Goal: Information Seeking & Learning: Learn about a topic

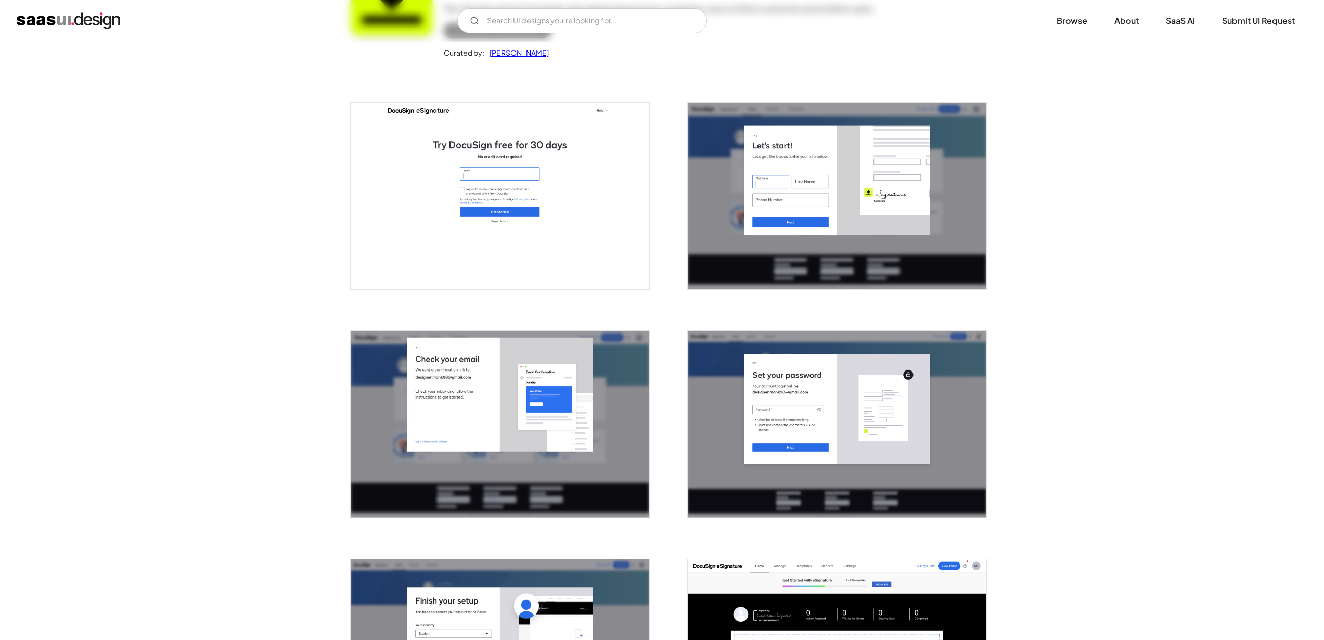
scroll to position [142, 0]
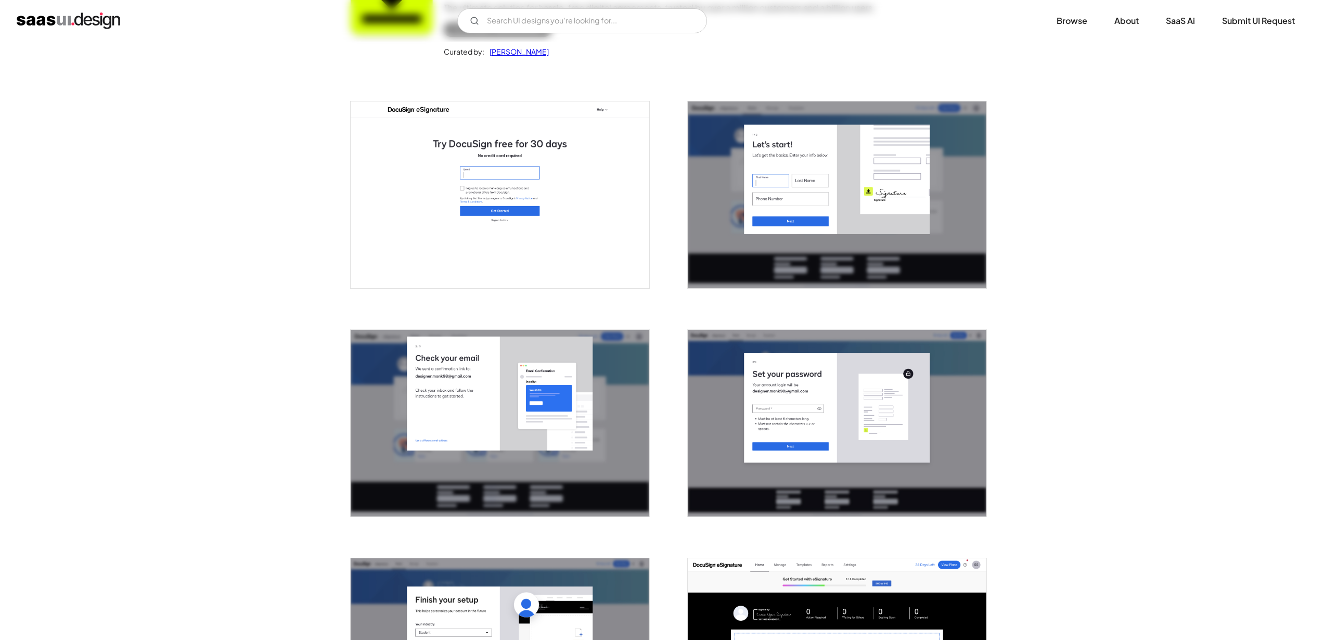
click at [827, 198] on img "open lightbox" at bounding box center [837, 194] width 299 height 187
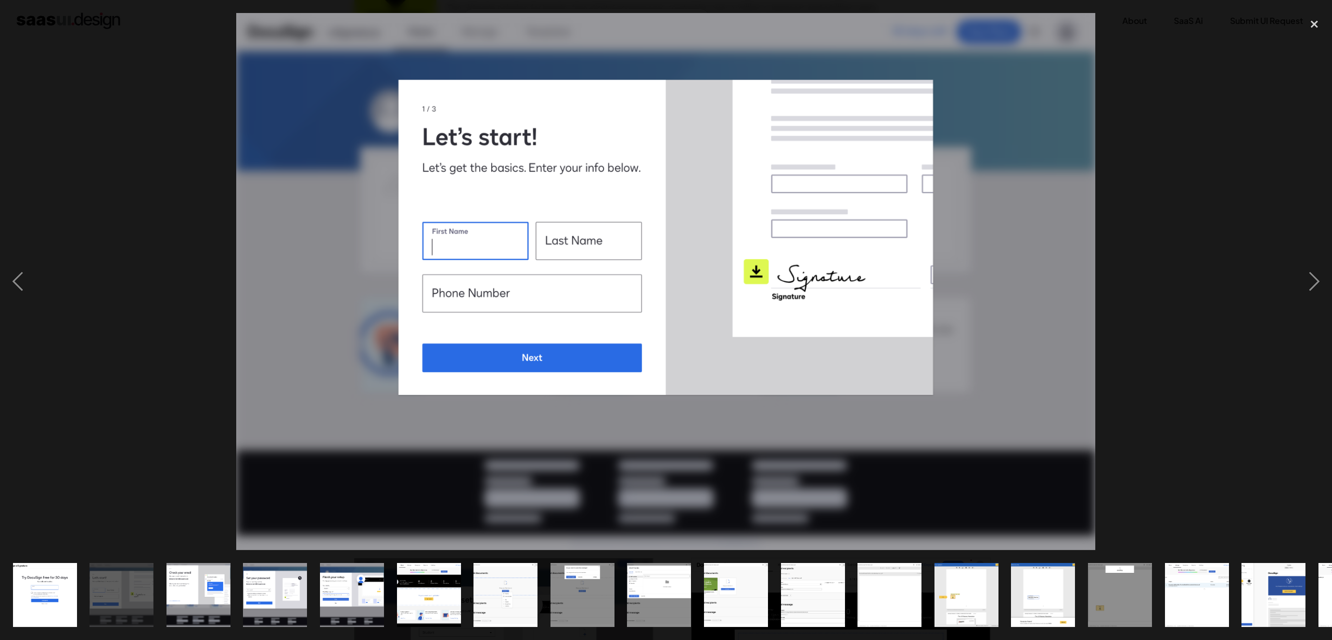
click at [1232, 252] on div at bounding box center [666, 281] width 1332 height 537
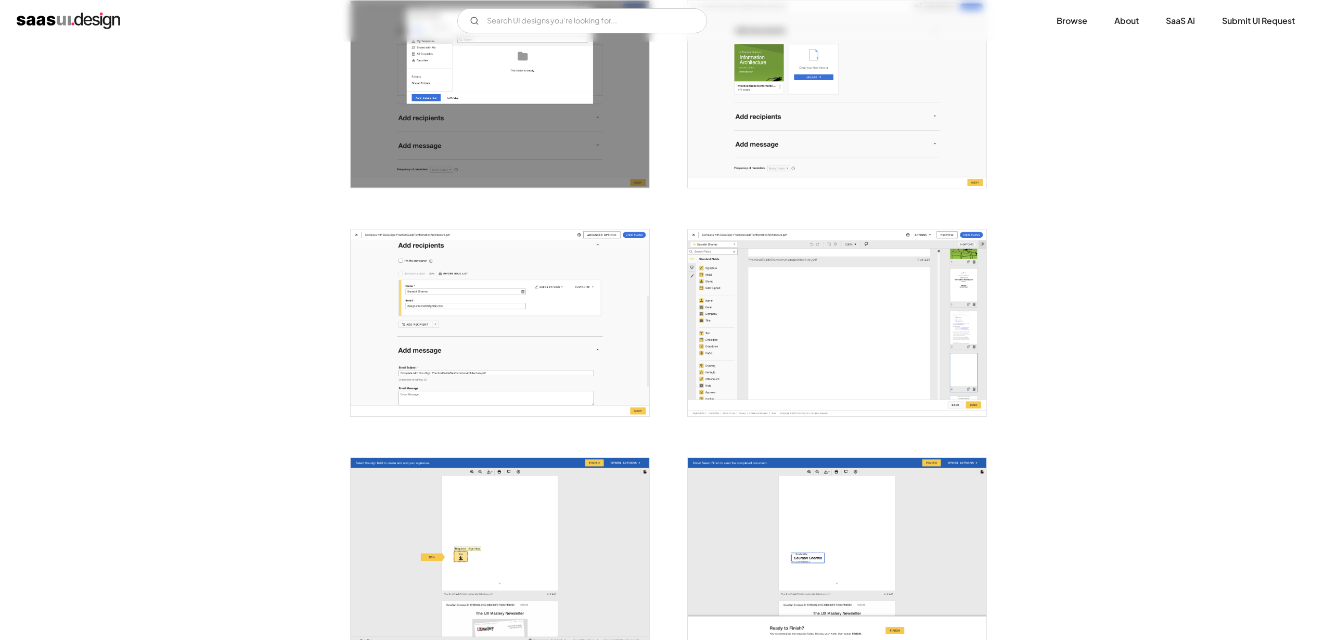
scroll to position [1157, 0]
click at [799, 333] on img "open lightbox" at bounding box center [837, 321] width 299 height 187
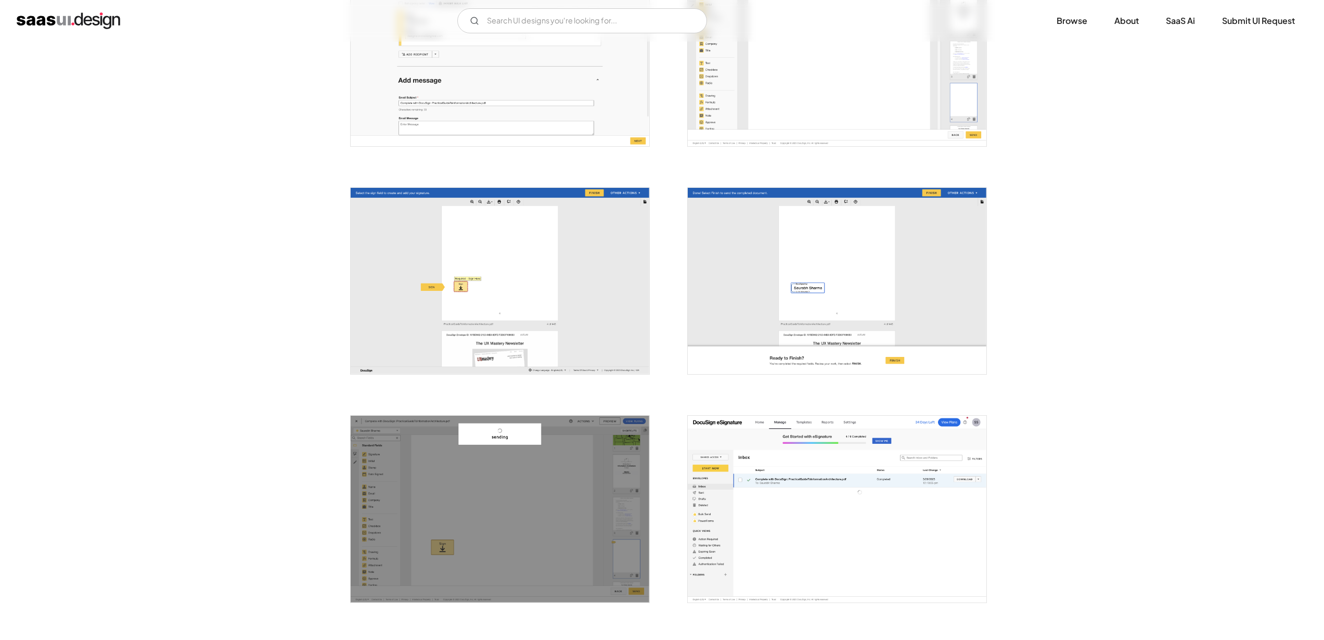
scroll to position [1518, 0]
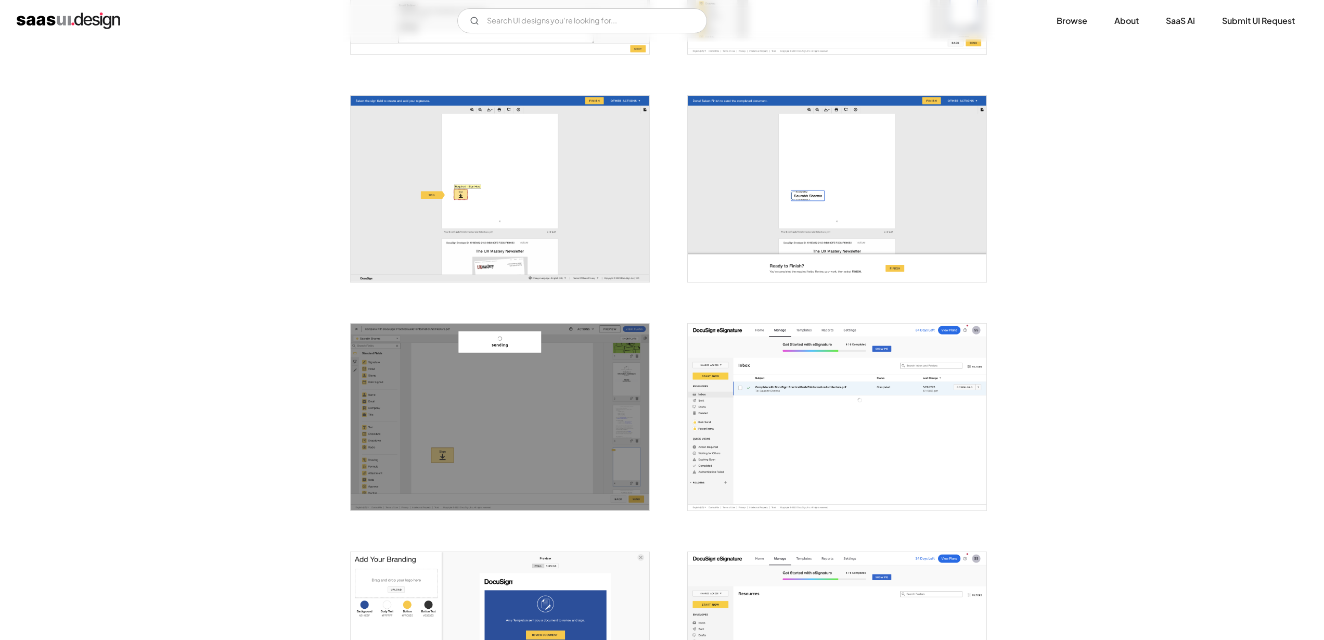
click at [558, 199] on img "open lightbox" at bounding box center [500, 189] width 299 height 187
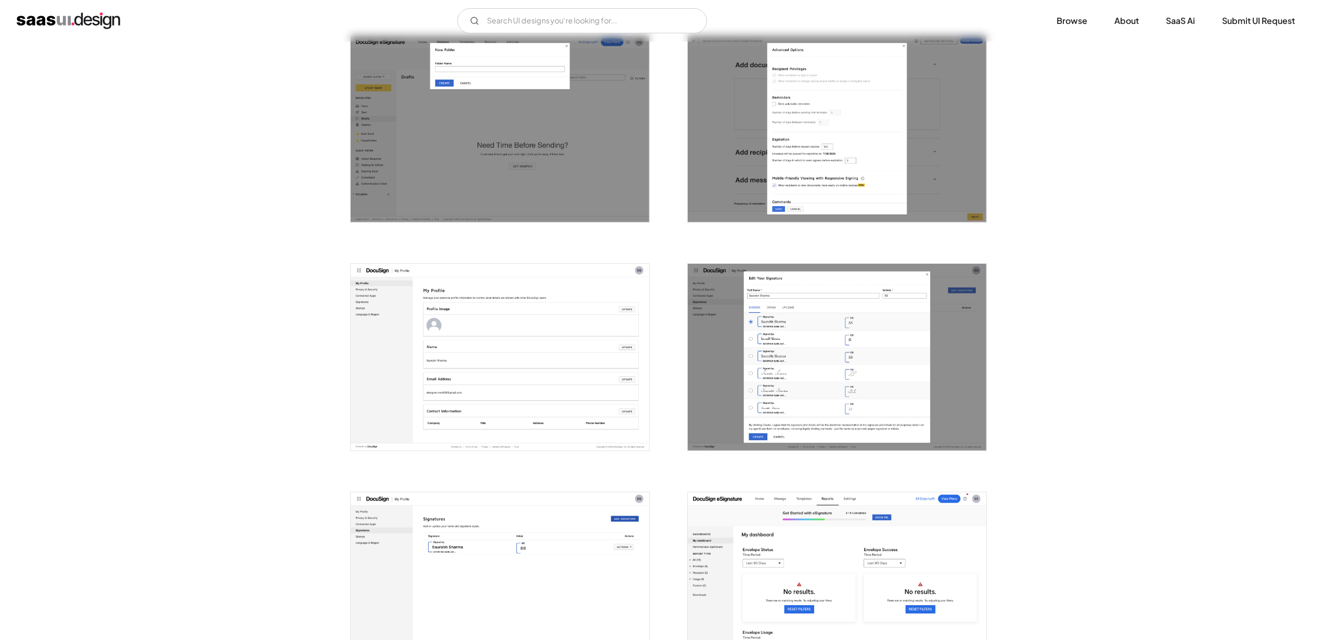
scroll to position [2336, 0]
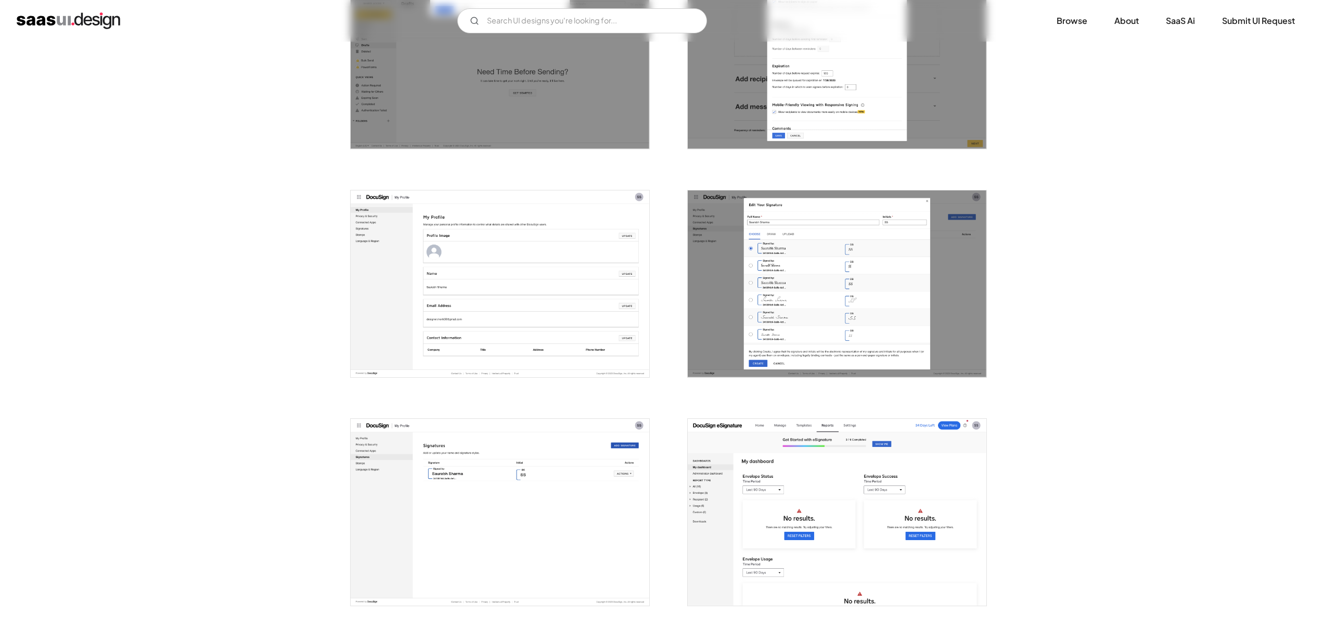
click at [805, 274] on img "open lightbox" at bounding box center [837, 283] width 299 height 187
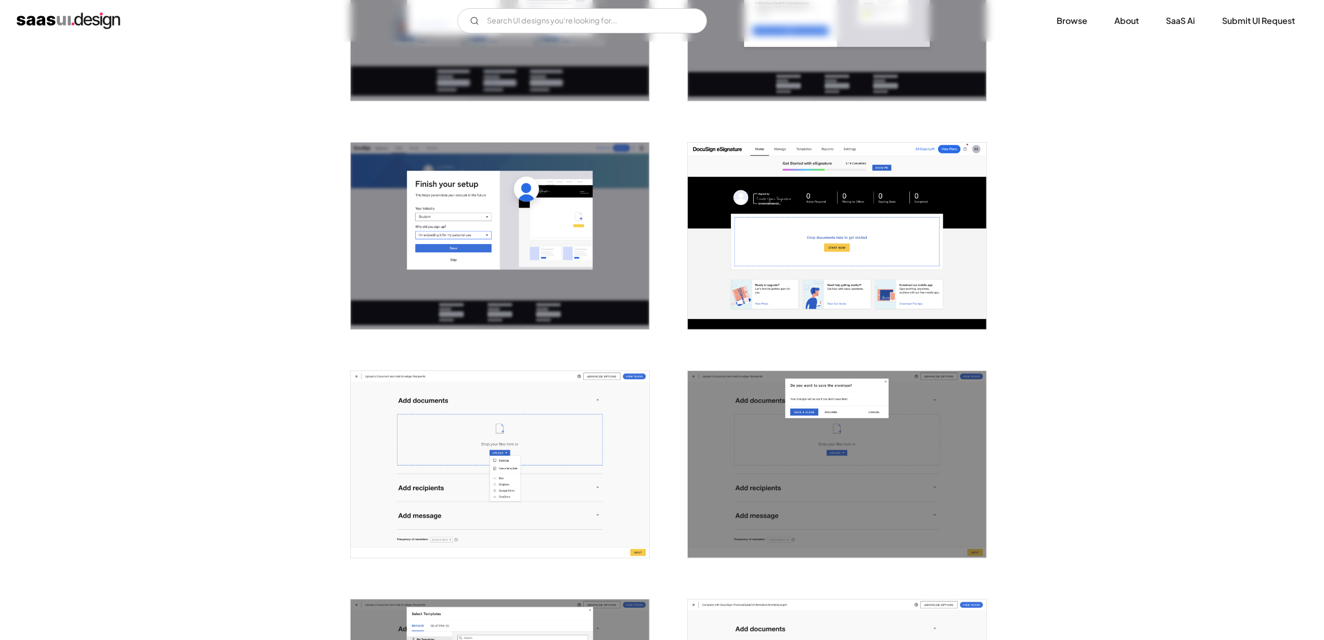
scroll to position [0, 0]
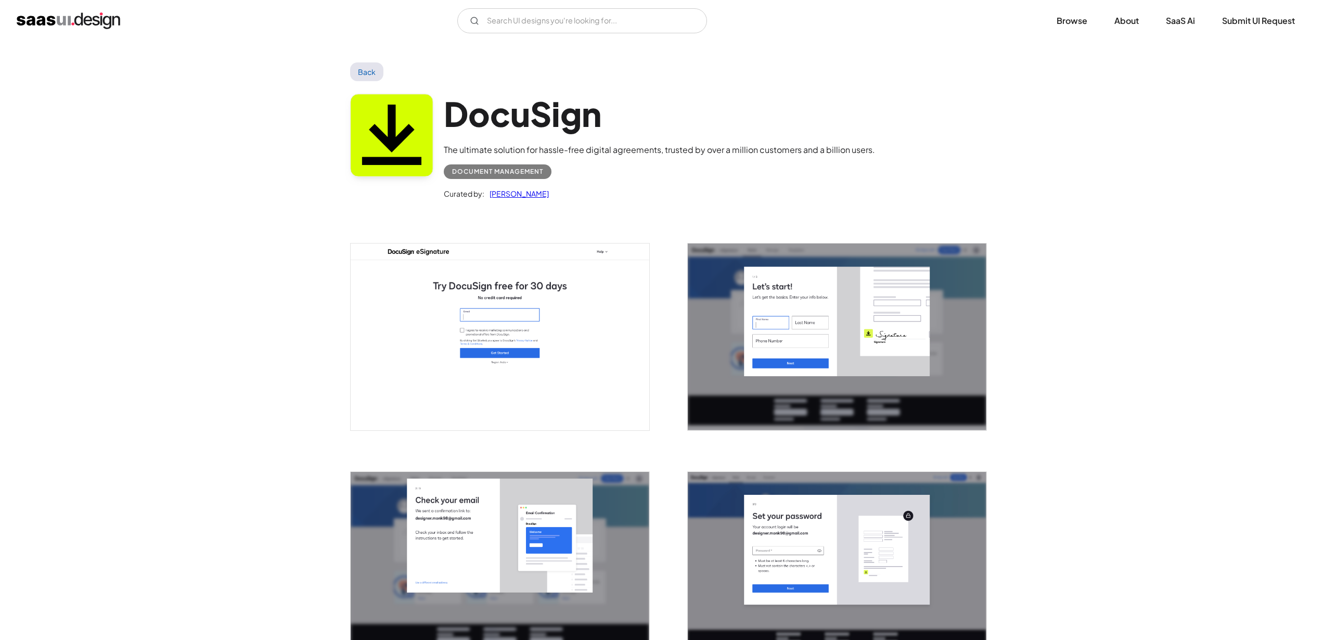
click at [87, 19] on img "home" at bounding box center [69, 20] width 104 height 17
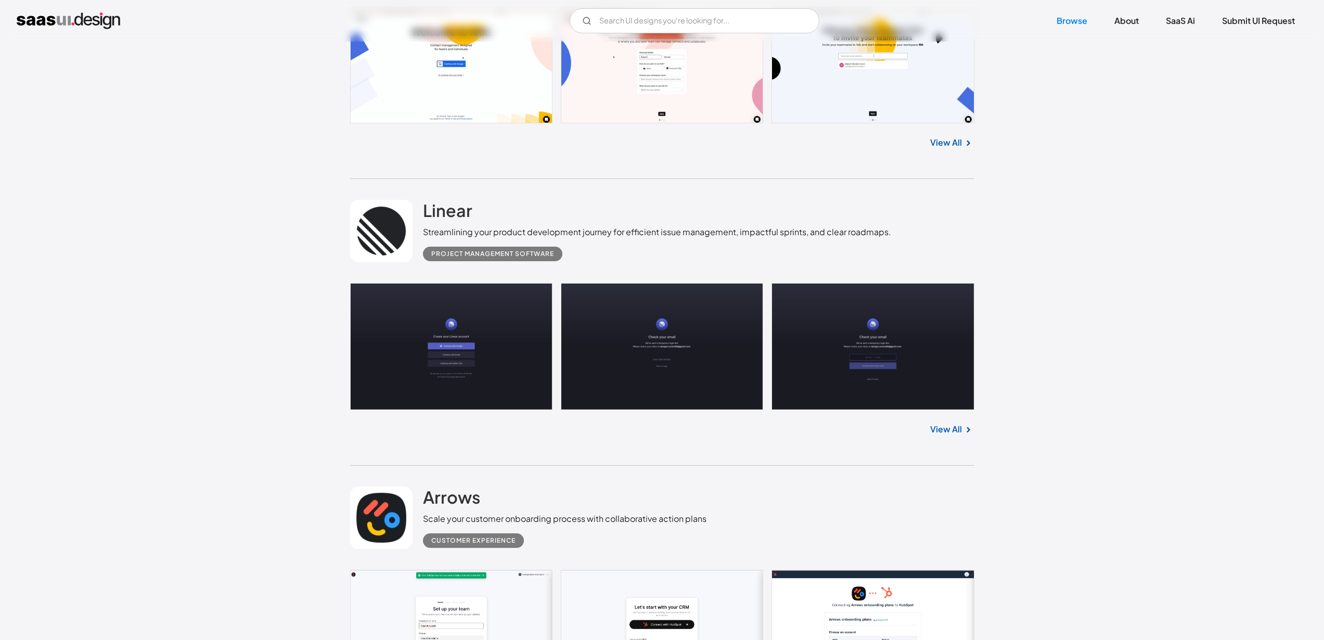
scroll to position [642, 0]
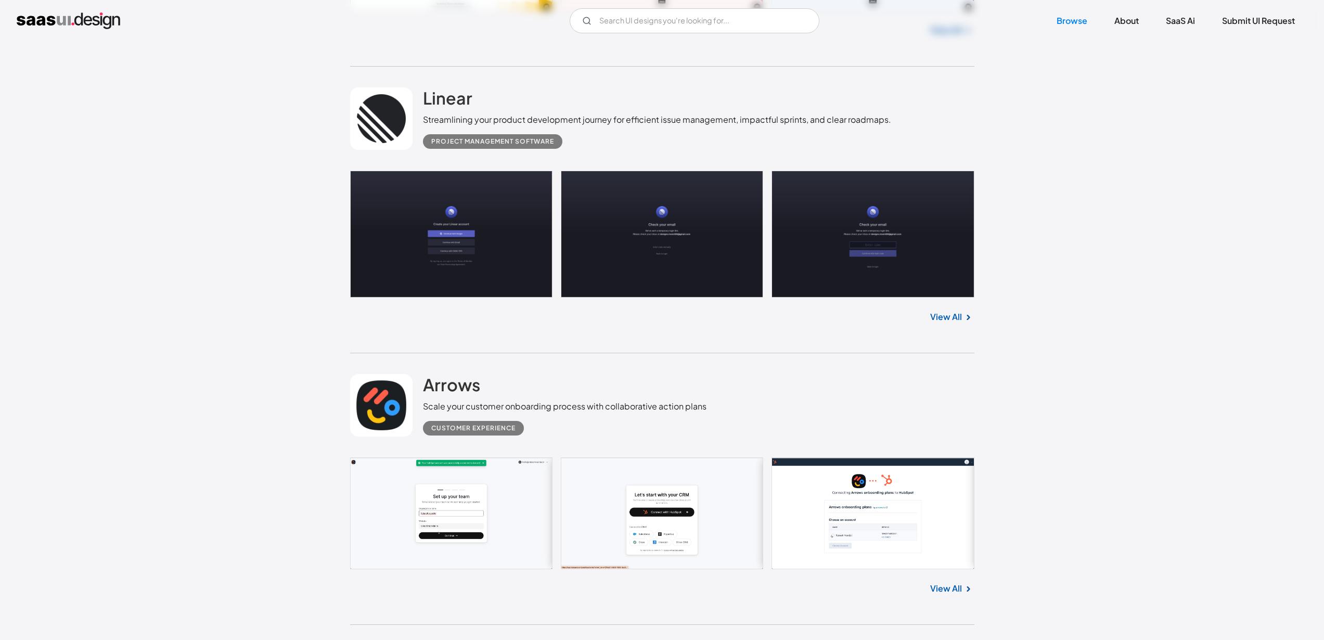
click at [398, 131] on link at bounding box center [381, 118] width 62 height 62
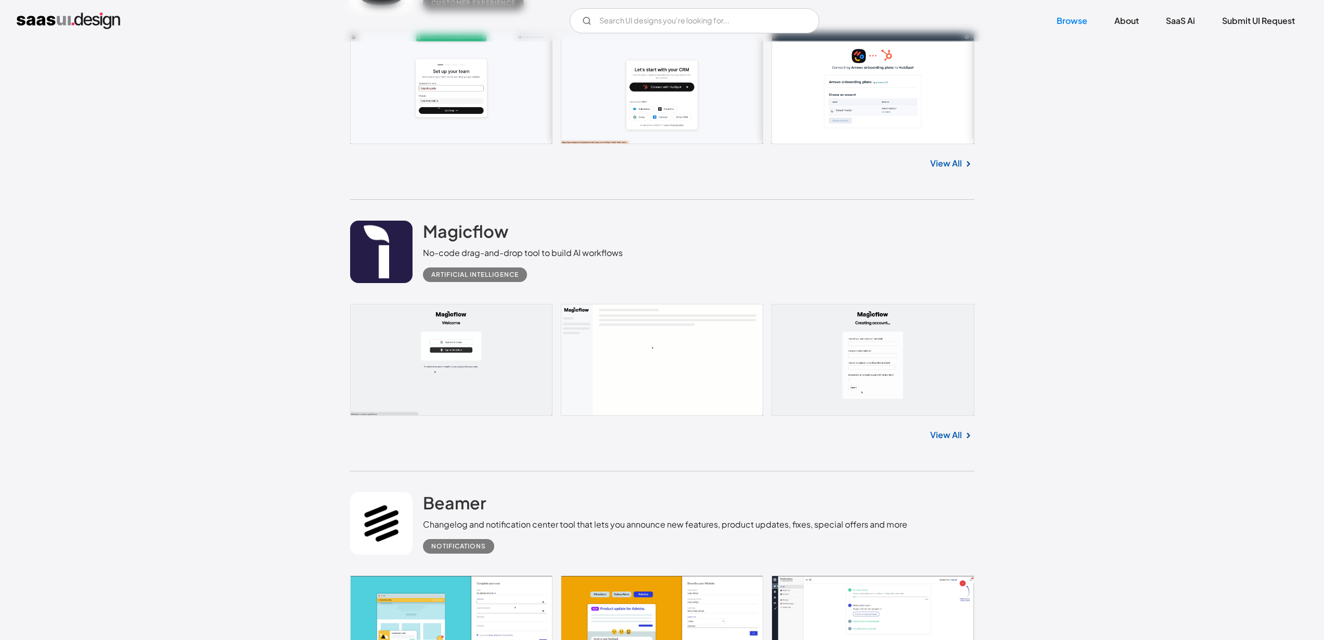
scroll to position [1091, 0]
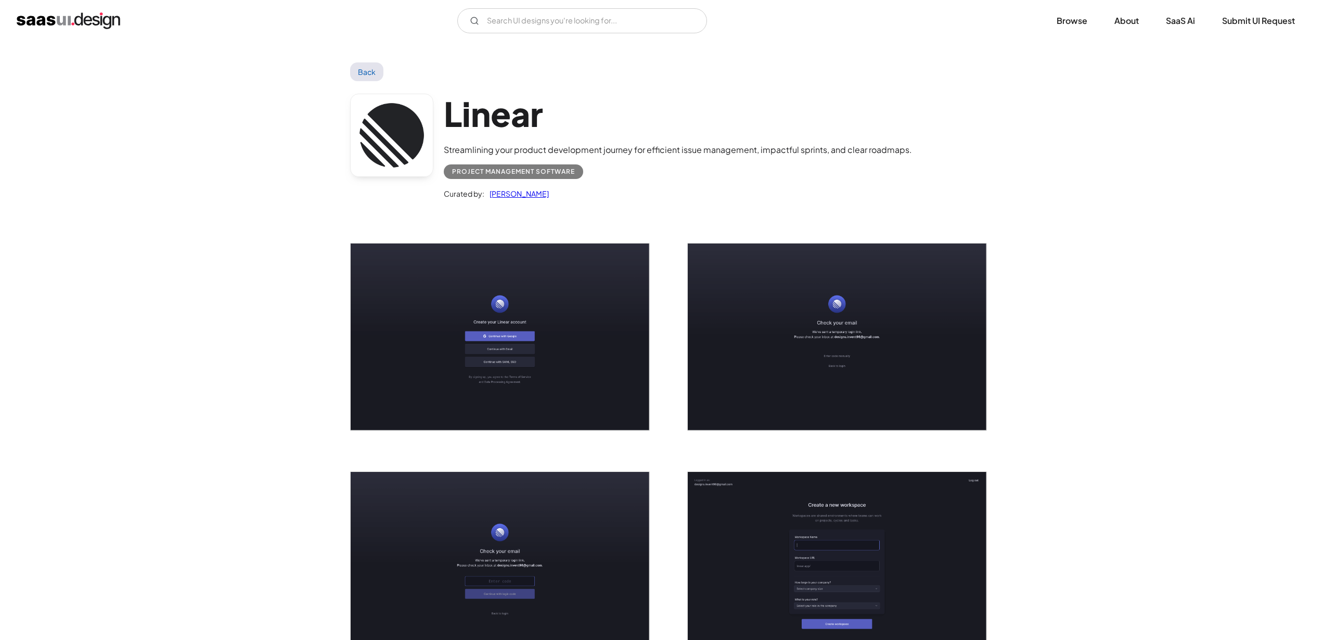
click at [91, 33] on div "V7 Labs Gen AI Application Design Best-in-class data labeling tool. GenAI Close…" at bounding box center [662, 21] width 1324 height 42
click at [92, 21] on img "home" at bounding box center [69, 20] width 104 height 17
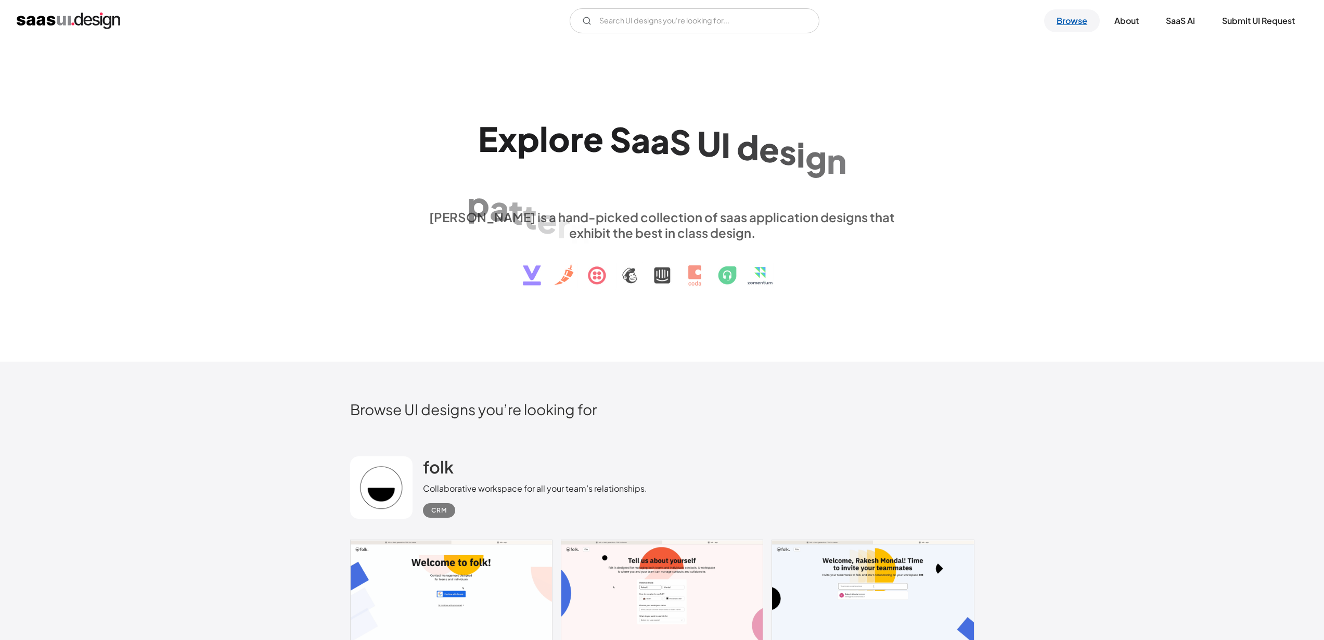
click at [1059, 27] on link "Browse" at bounding box center [1072, 20] width 56 height 23
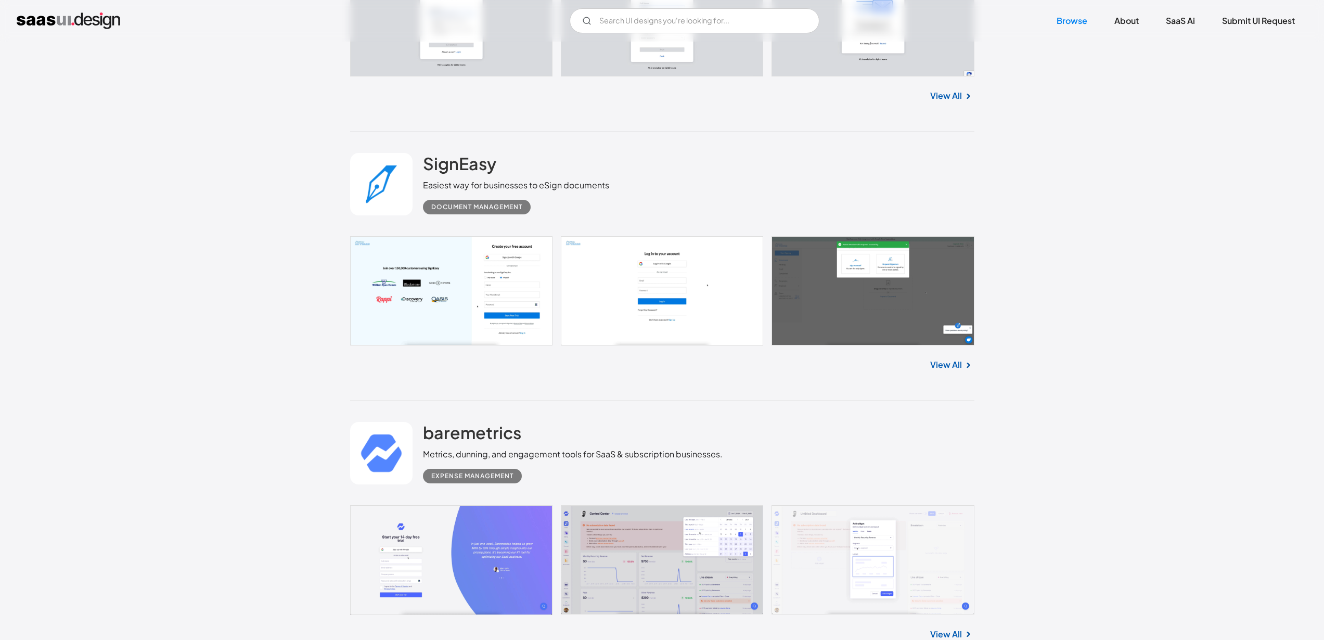
scroll to position [3044, 0]
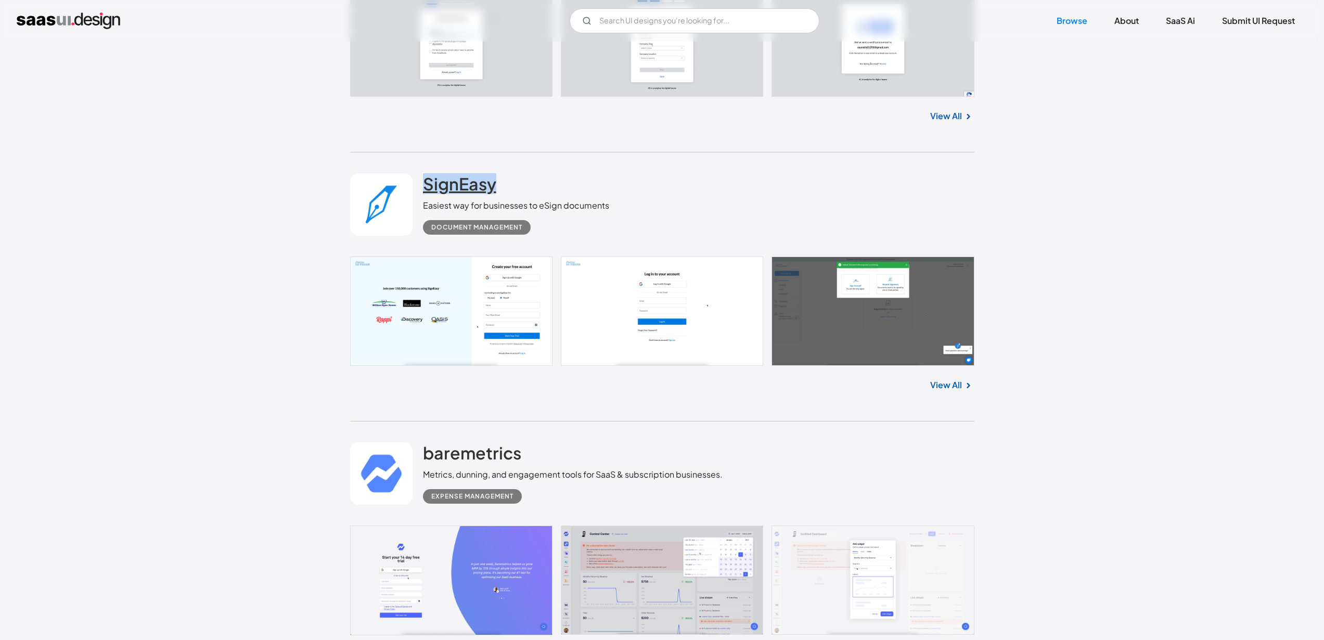
click at [445, 191] on h2 "SignEasy" at bounding box center [459, 183] width 73 height 21
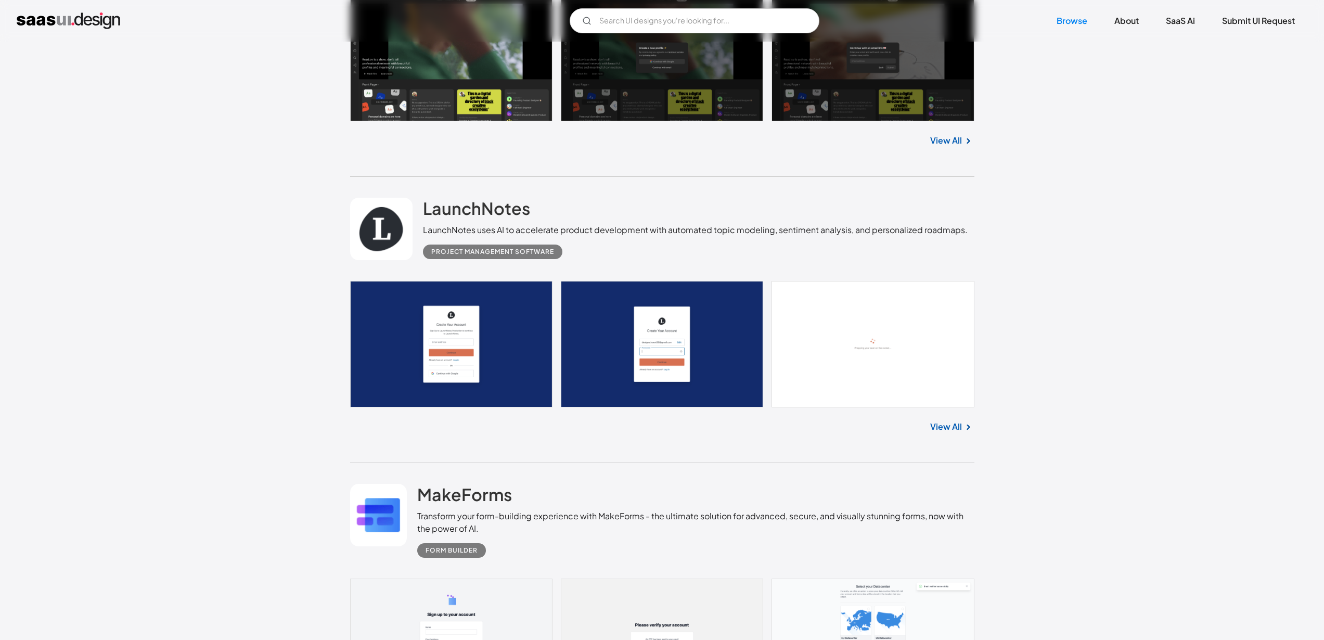
scroll to position [6587, 0]
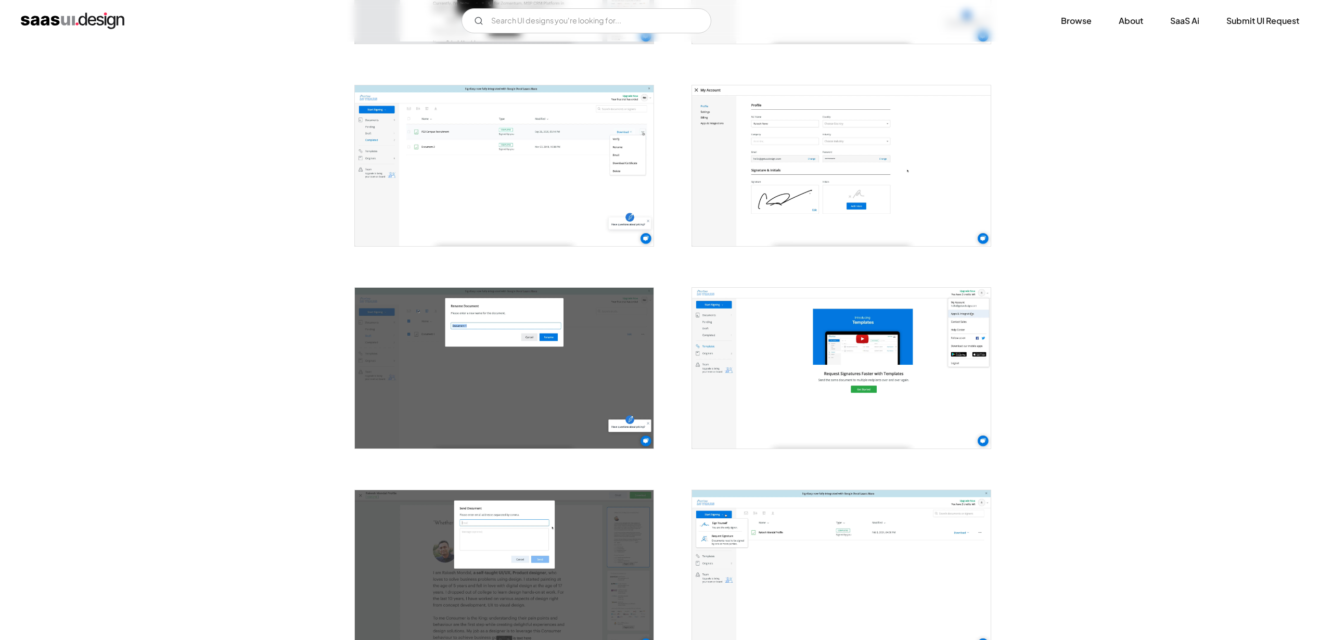
scroll to position [1471, 0]
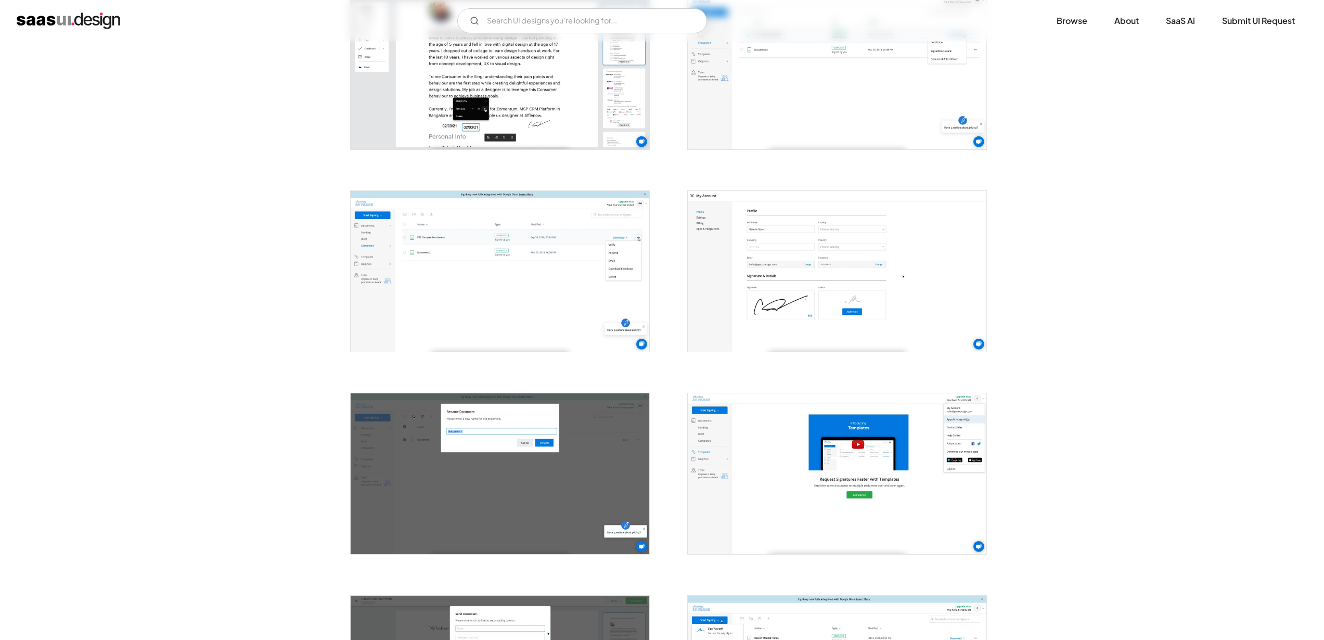
click at [583, 451] on img "open lightbox" at bounding box center [500, 473] width 299 height 161
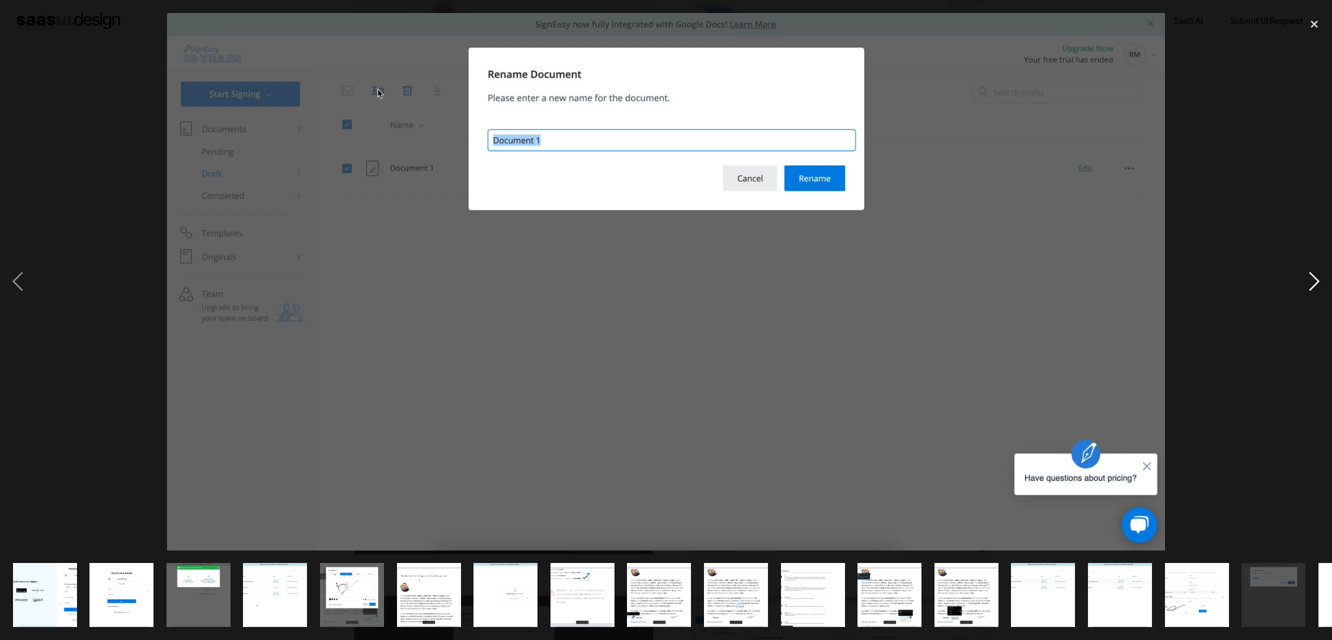
click at [1301, 290] on div "next image" at bounding box center [1313, 281] width 35 height 537
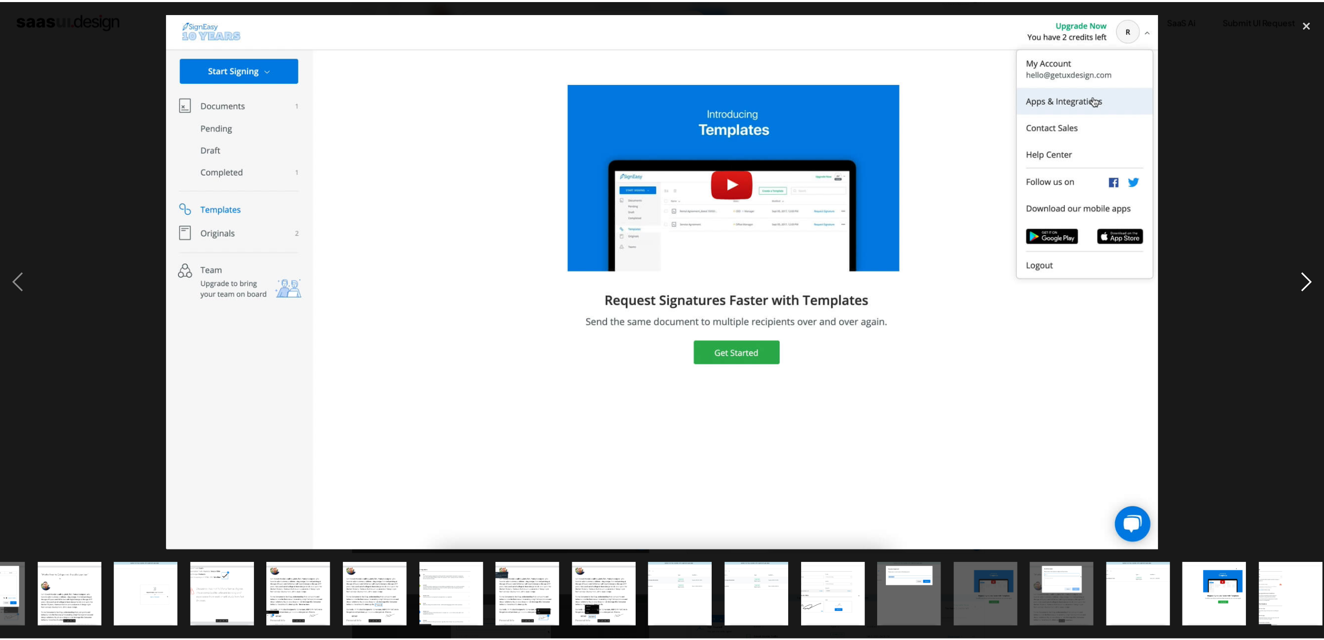
scroll to position [0, 370]
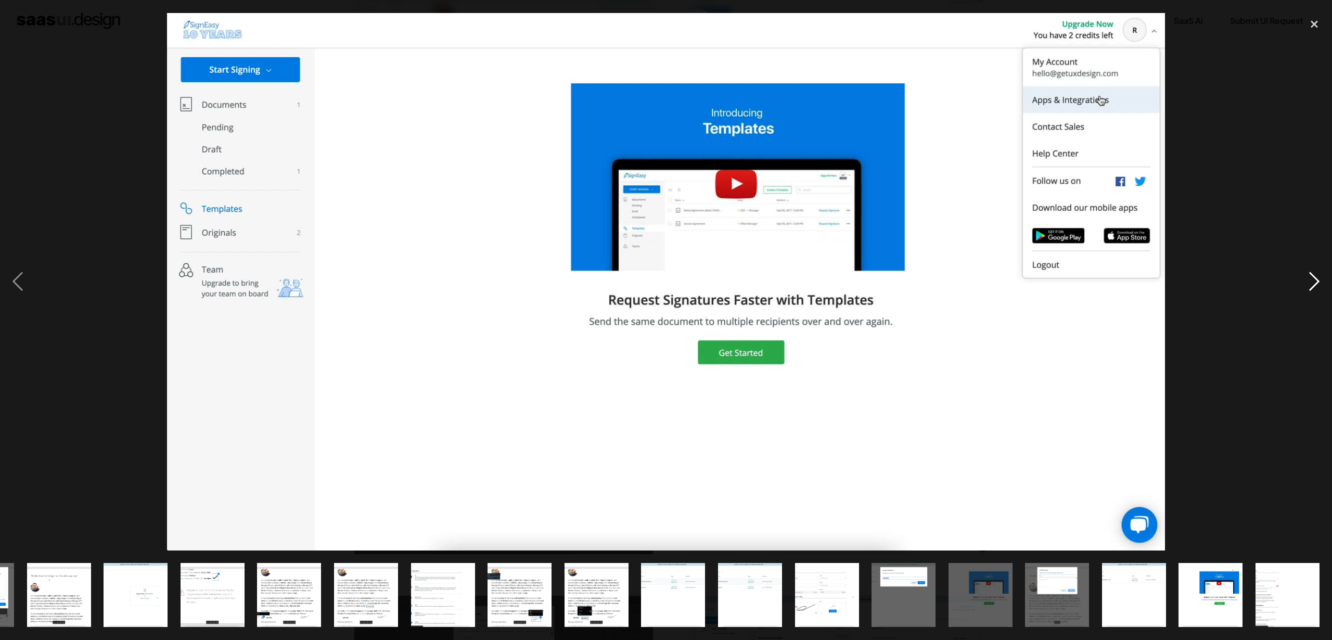
click at [1302, 290] on div "next image" at bounding box center [1313, 281] width 35 height 537
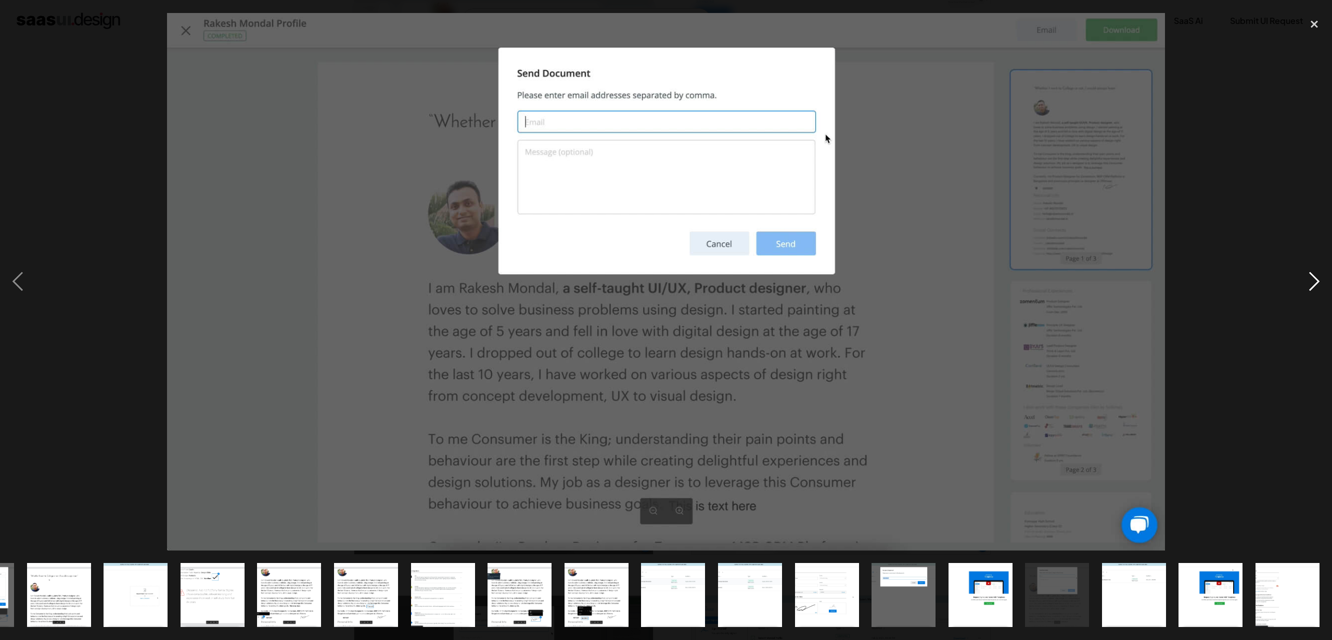
click at [1302, 290] on div "next image" at bounding box center [1313, 281] width 35 height 537
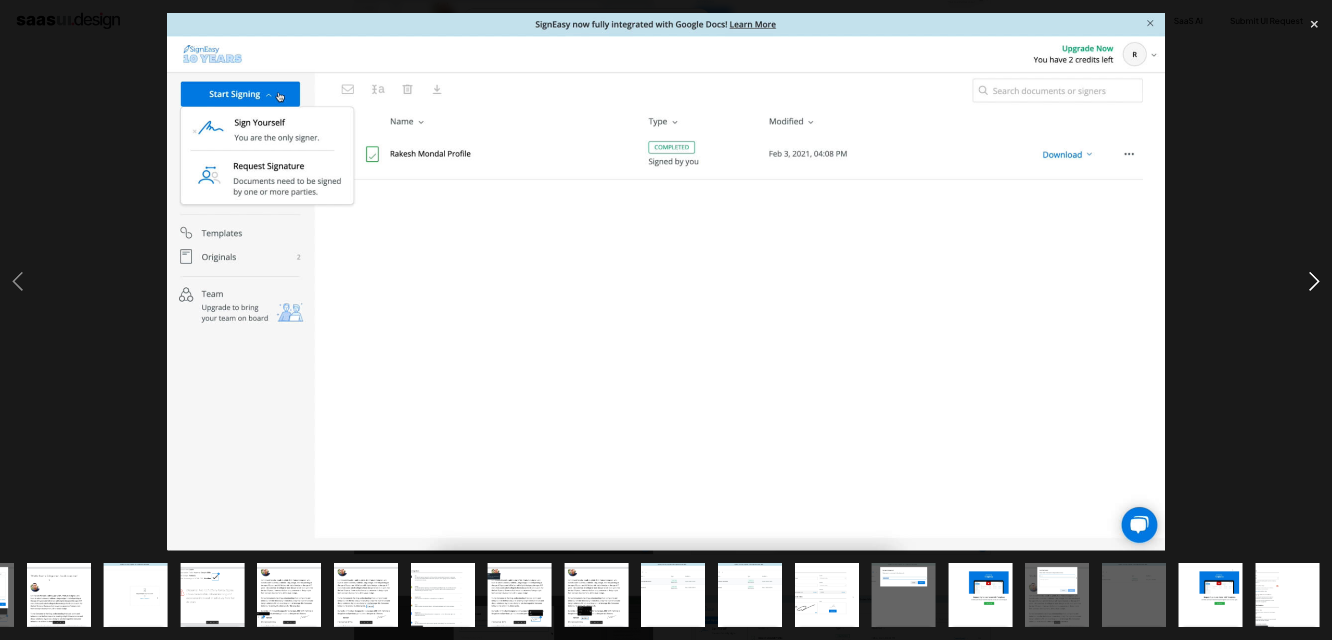
click at [1302, 290] on div "next image" at bounding box center [1313, 281] width 35 height 537
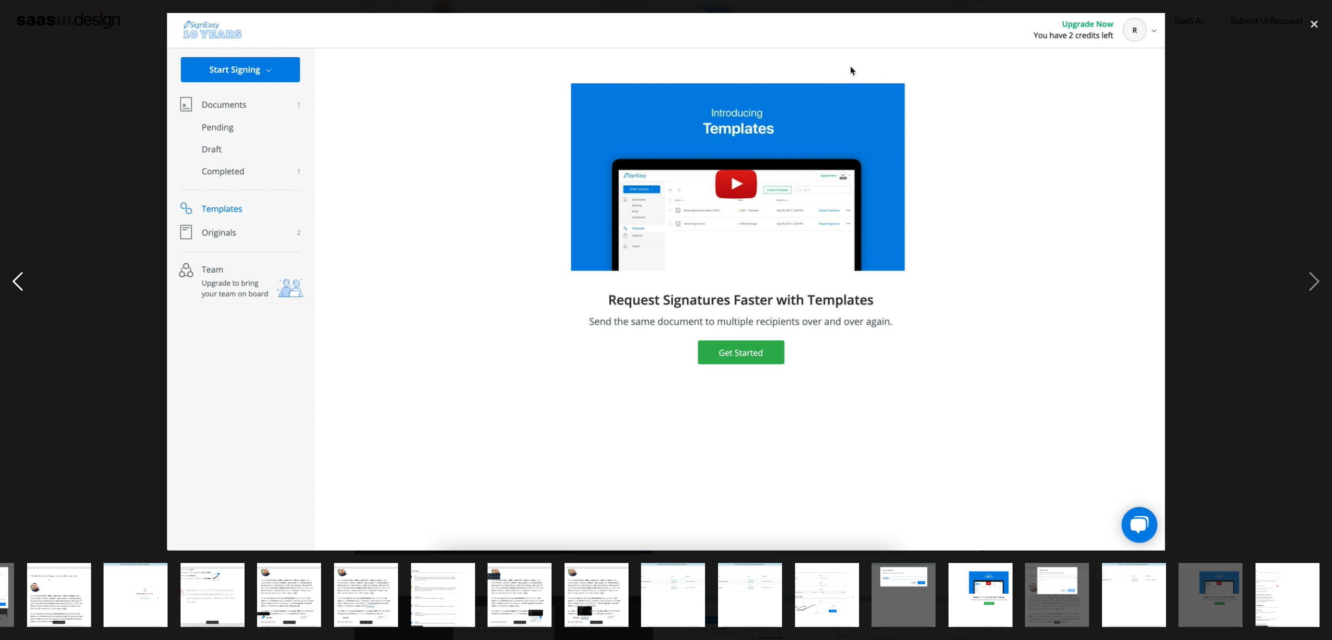
click at [20, 274] on div "previous image" at bounding box center [17, 281] width 35 height 537
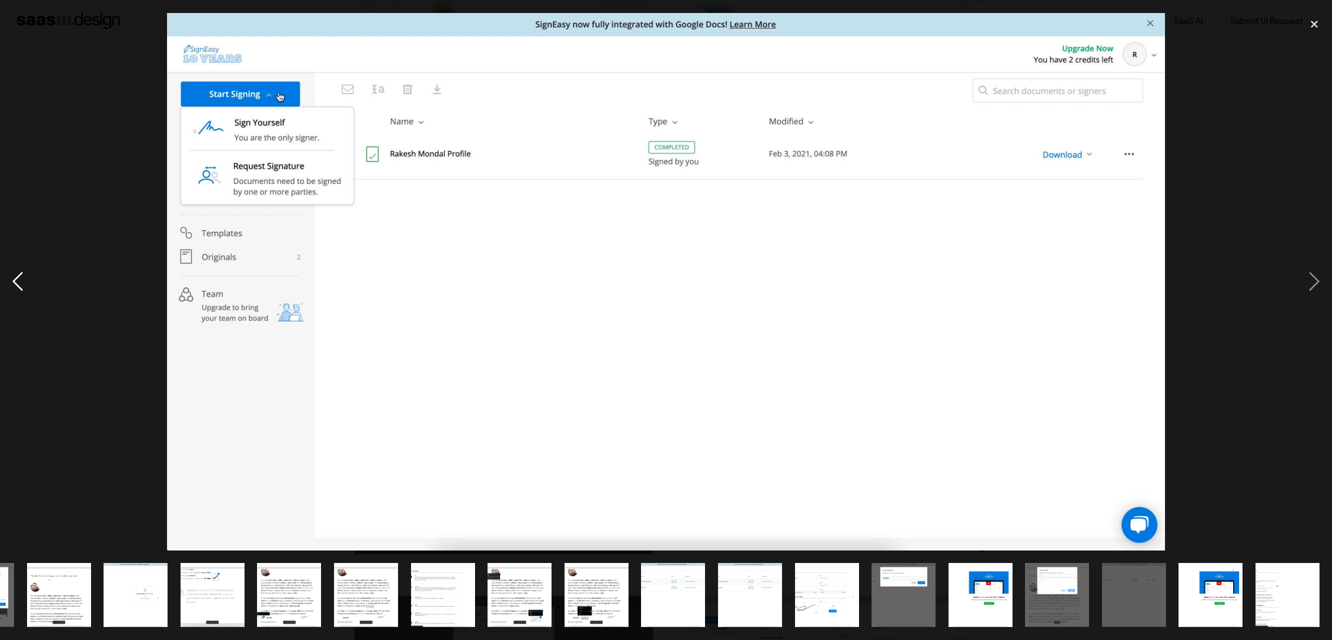
click at [21, 274] on div "previous image" at bounding box center [17, 281] width 35 height 537
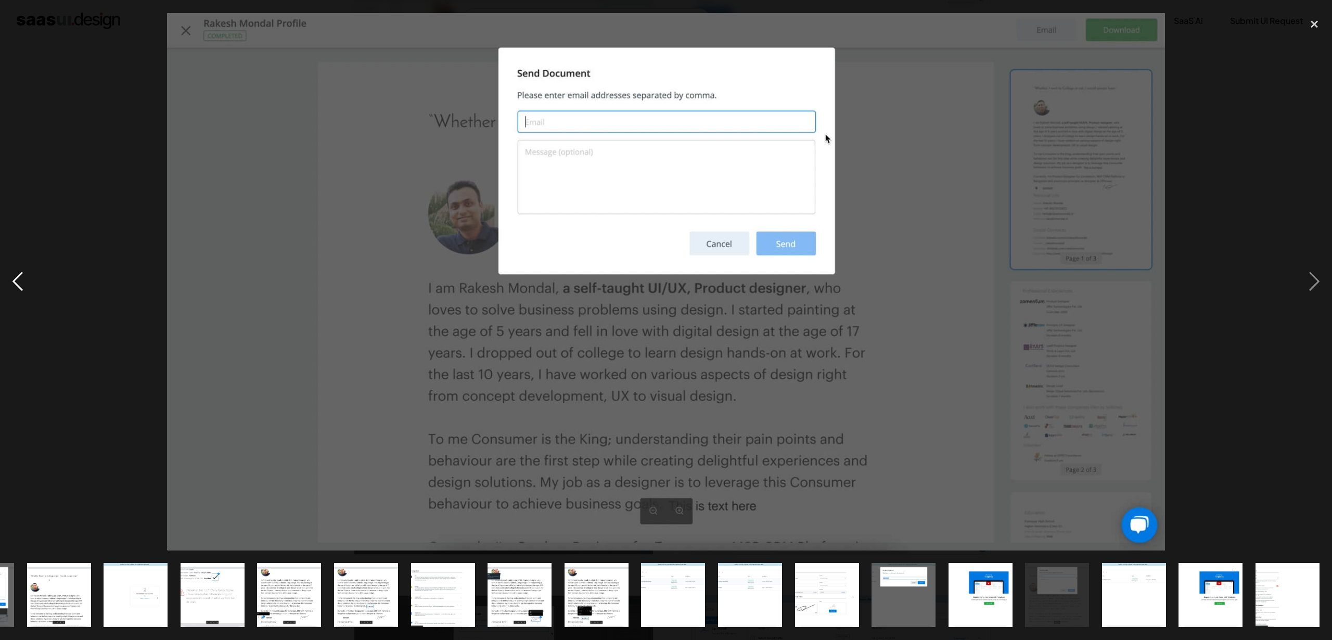
click at [21, 274] on div "previous image" at bounding box center [17, 281] width 35 height 537
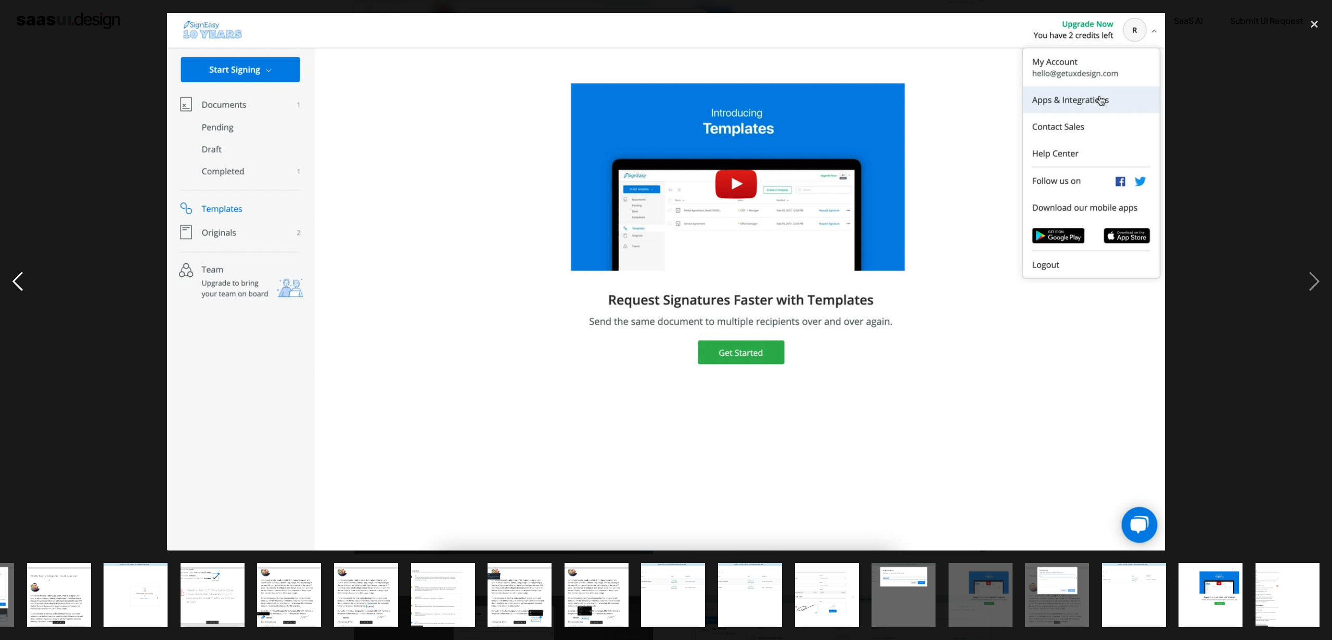
click at [21, 274] on div "previous image" at bounding box center [17, 281] width 35 height 537
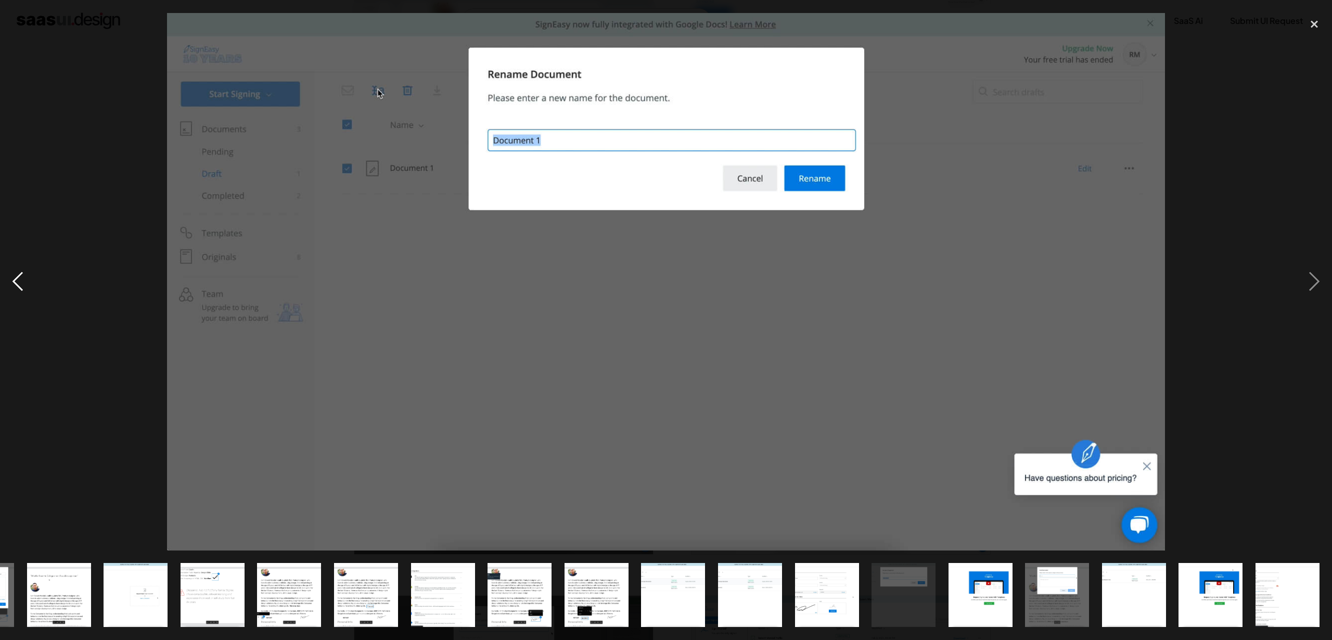
click at [21, 274] on div "previous image" at bounding box center [17, 281] width 35 height 537
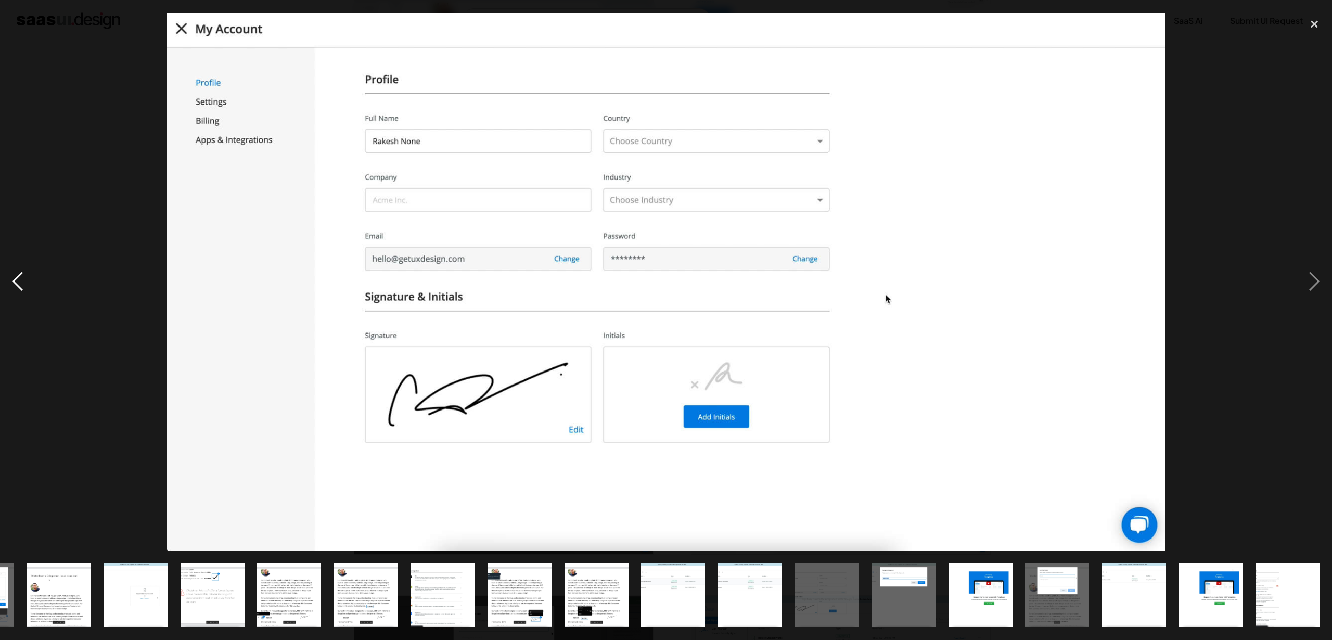
click at [21, 274] on div "previous image" at bounding box center [17, 281] width 35 height 537
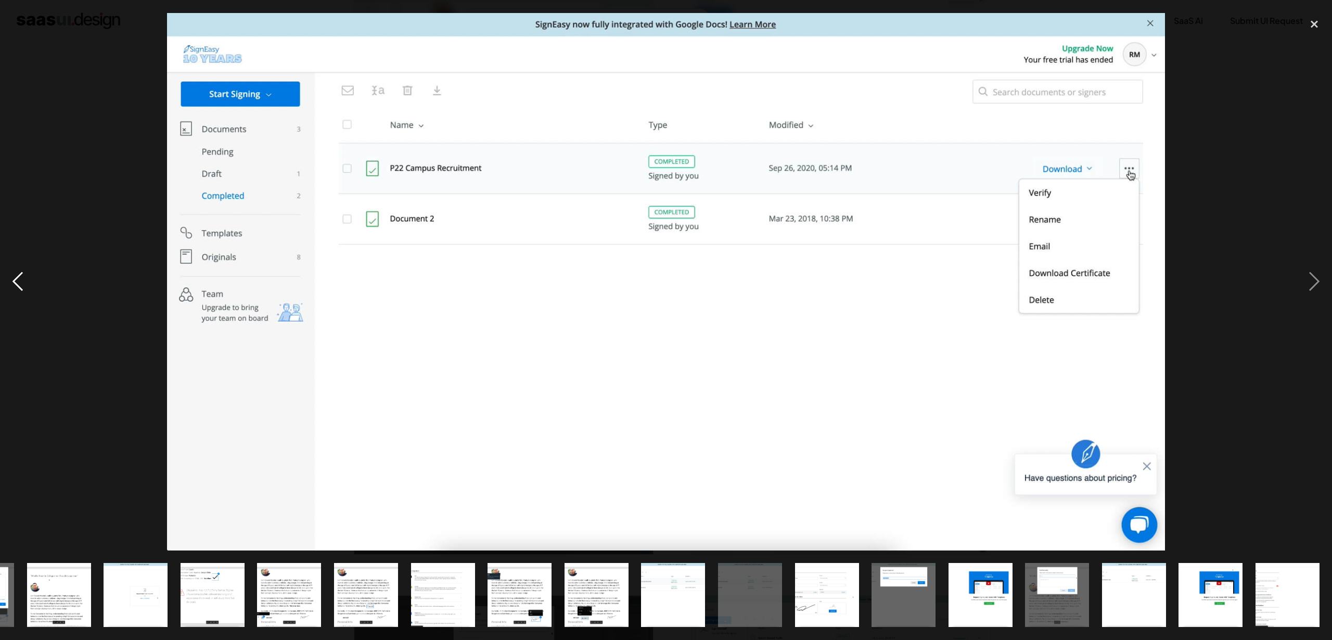
click at [21, 274] on div "previous image" at bounding box center [17, 281] width 35 height 537
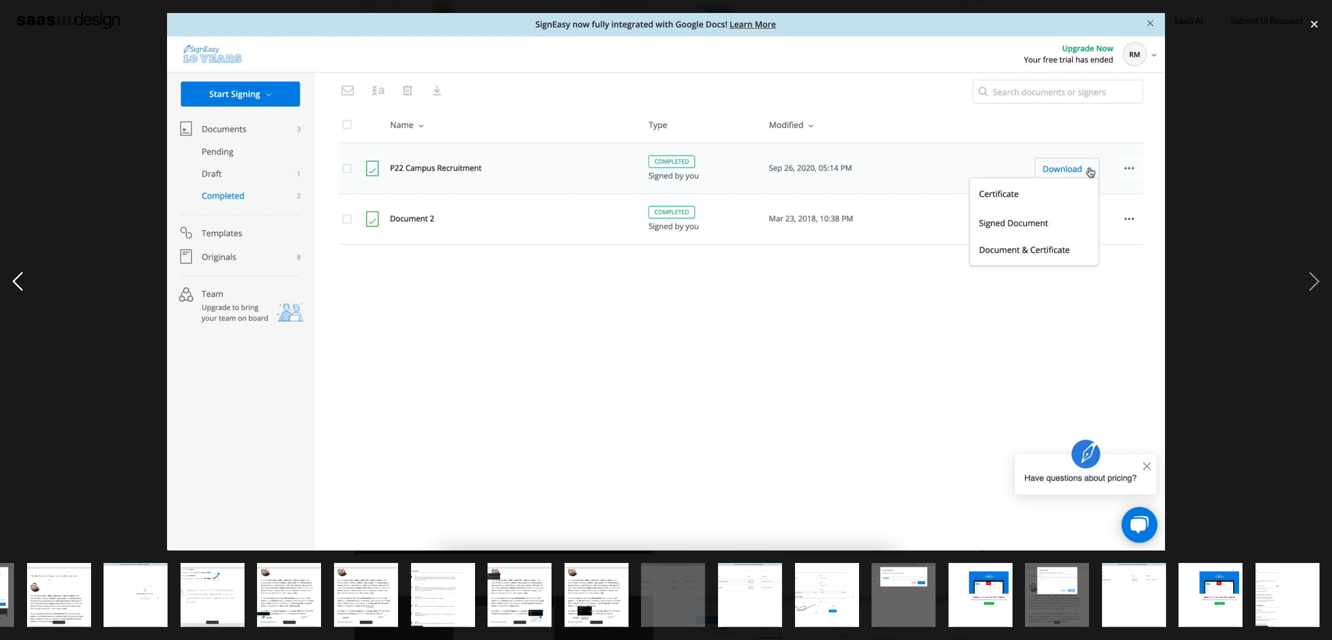
click at [21, 274] on div "previous image" at bounding box center [17, 281] width 35 height 537
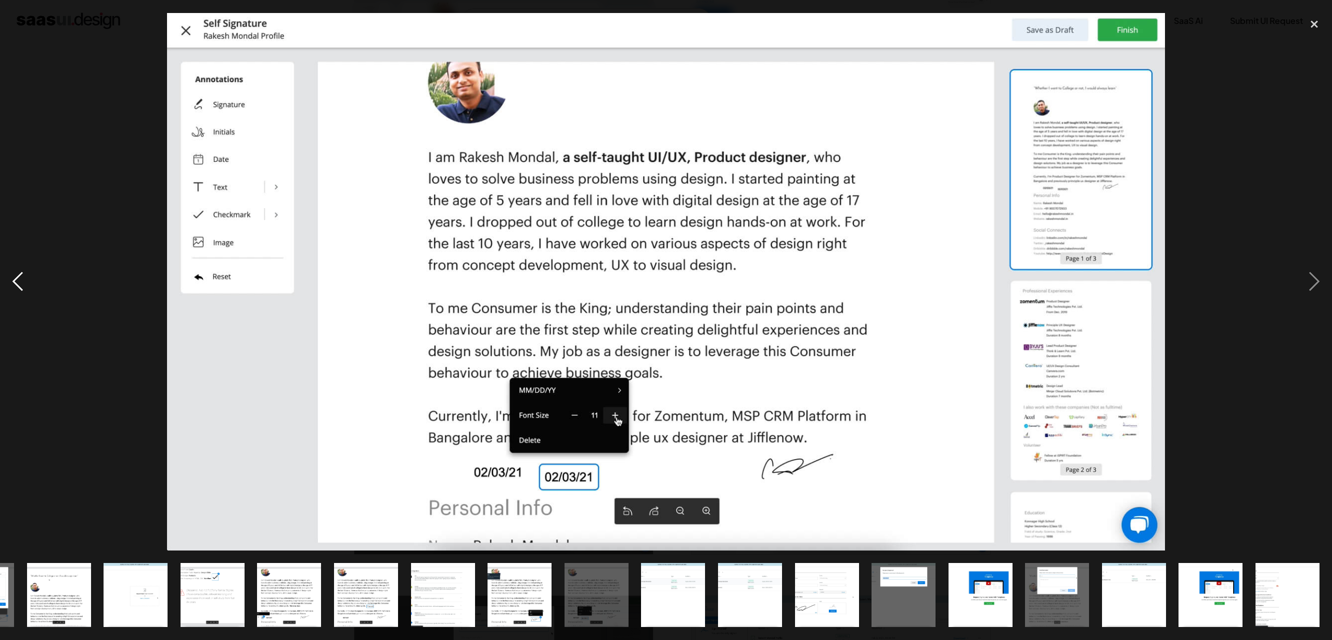
click at [21, 274] on div "previous image" at bounding box center [17, 281] width 35 height 537
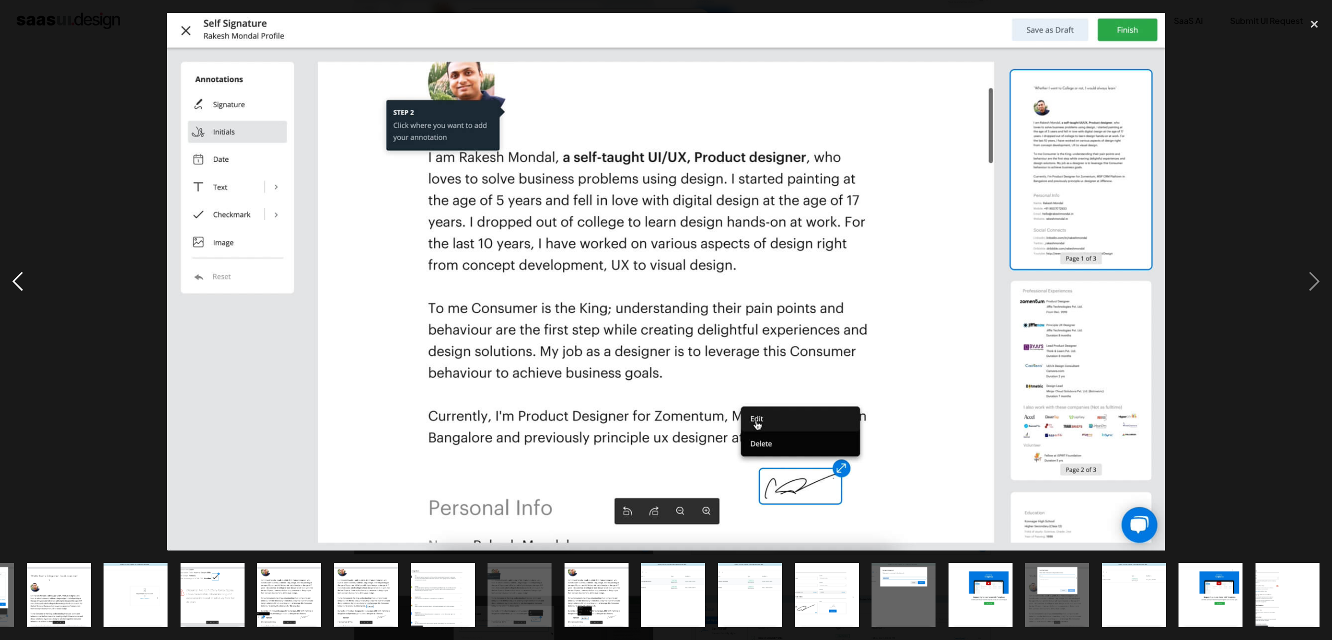
click at [21, 274] on div "previous image" at bounding box center [17, 281] width 35 height 537
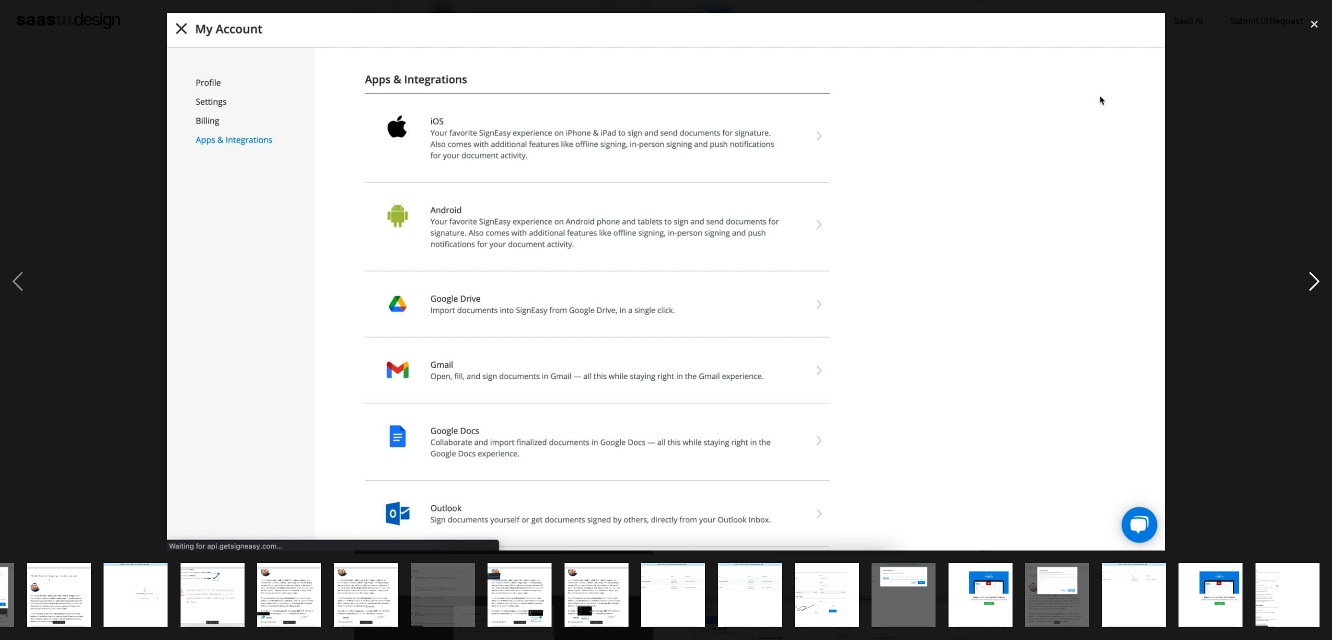
click at [1306, 291] on div "next image" at bounding box center [1313, 281] width 35 height 537
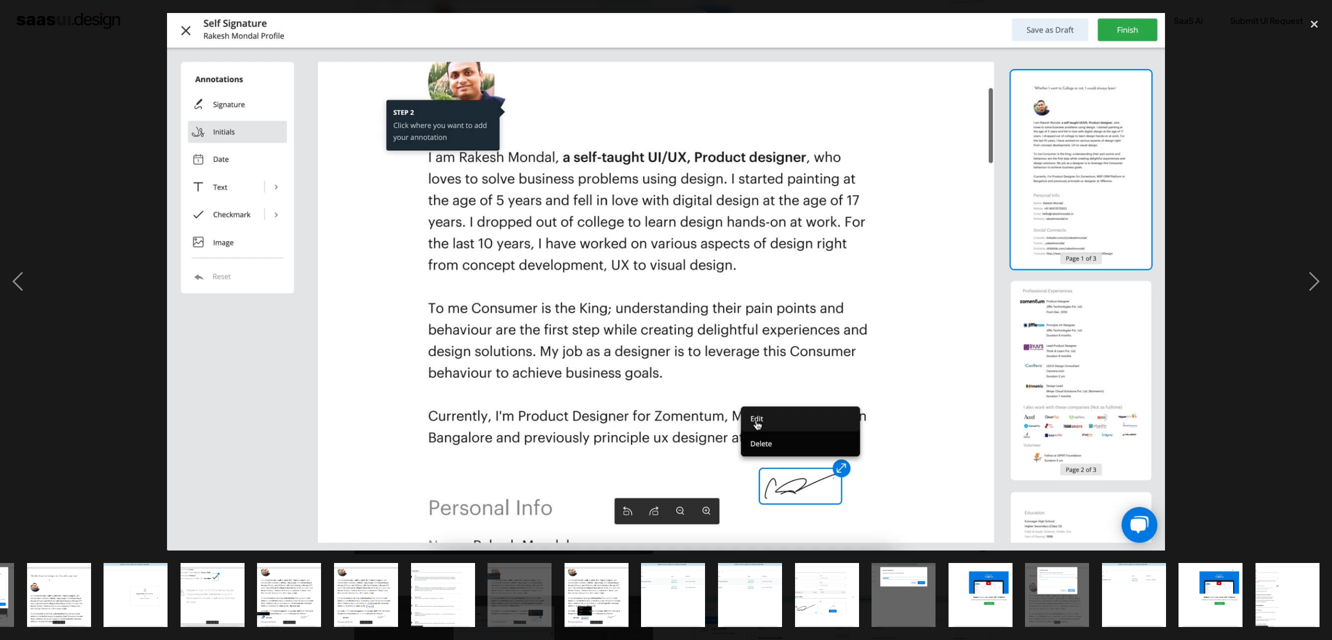
click at [80, 381] on div at bounding box center [666, 281] width 1332 height 537
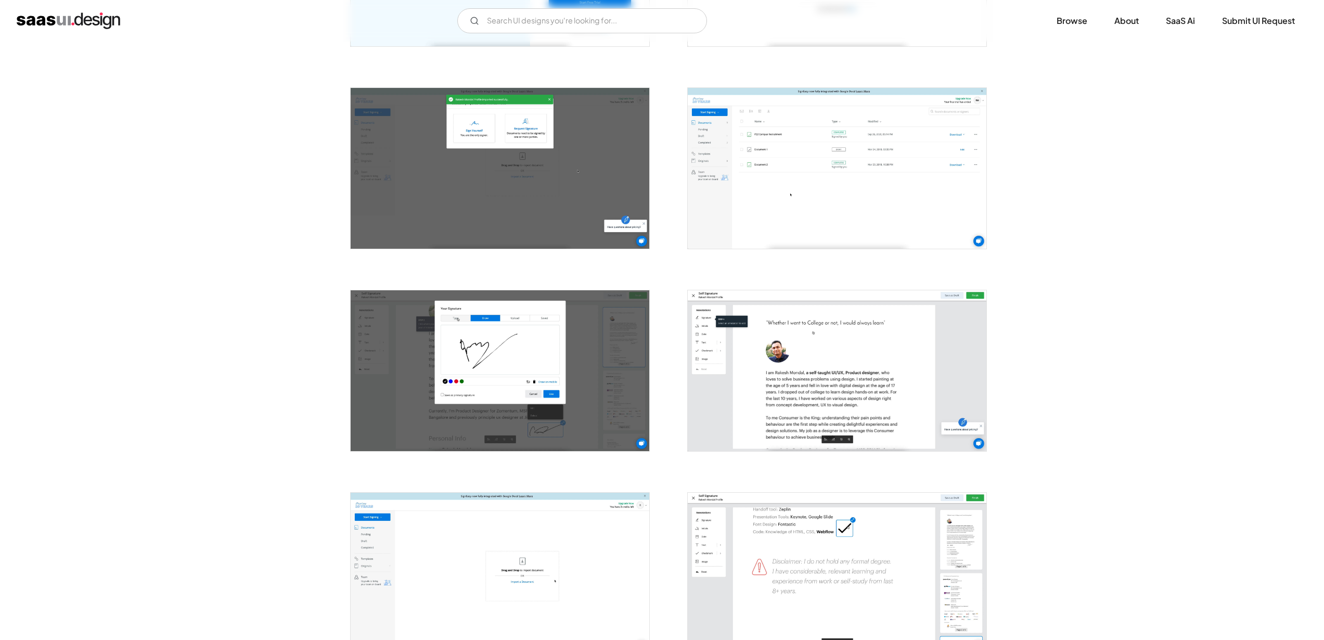
scroll to position [0, 0]
